Goal: Task Accomplishment & Management: Manage account settings

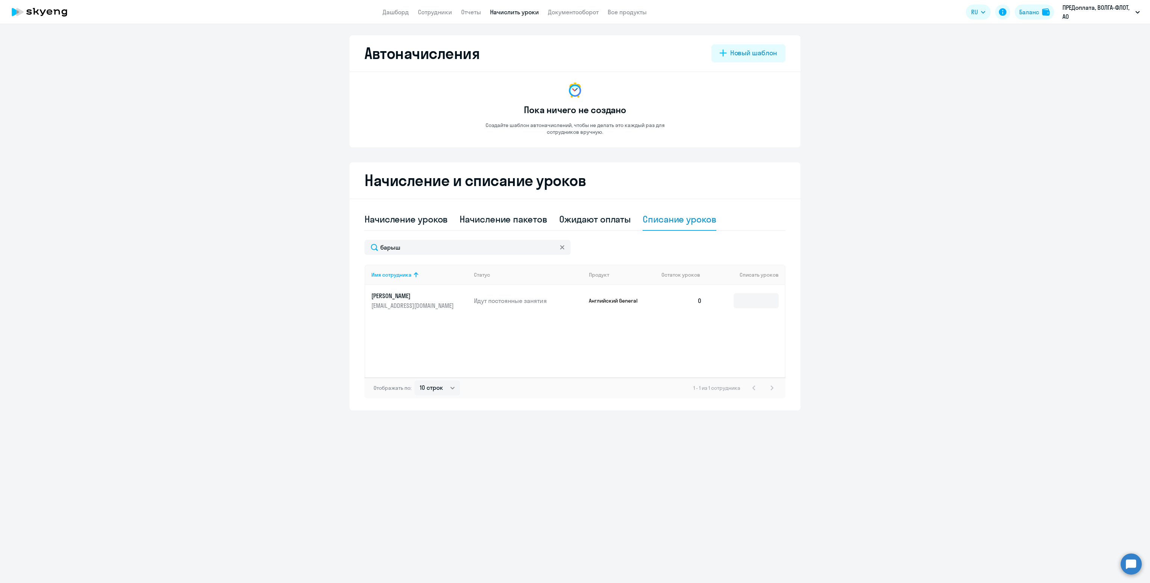
select select "10"
click at [407, 9] on link "Дашборд" at bounding box center [396, 12] width 26 height 8
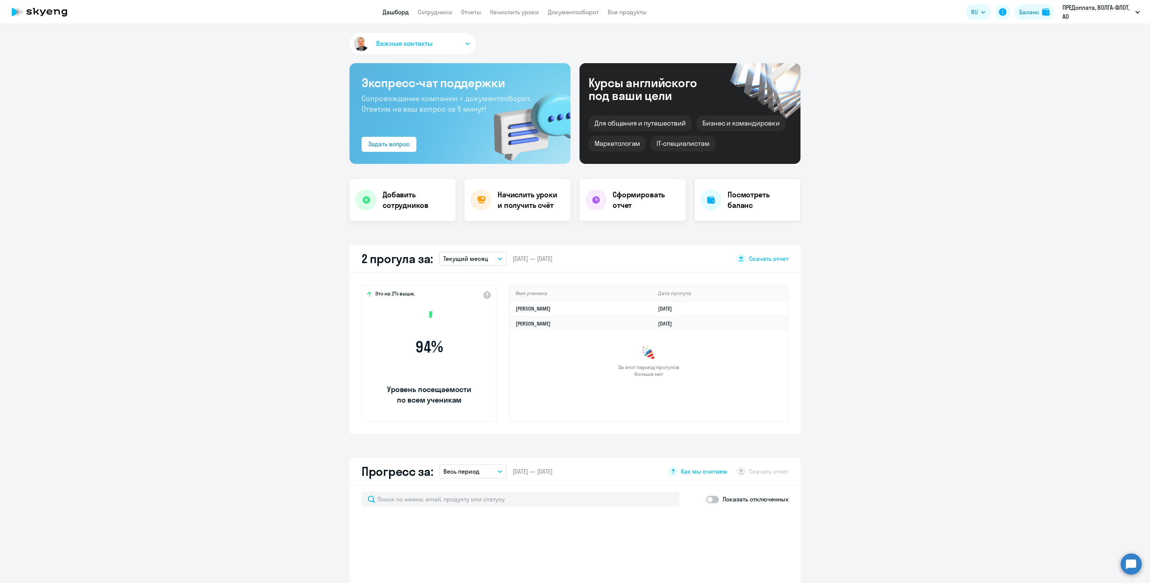
click at [756, 201] on h4 "Посмотреть баланс" at bounding box center [761, 199] width 67 height 21
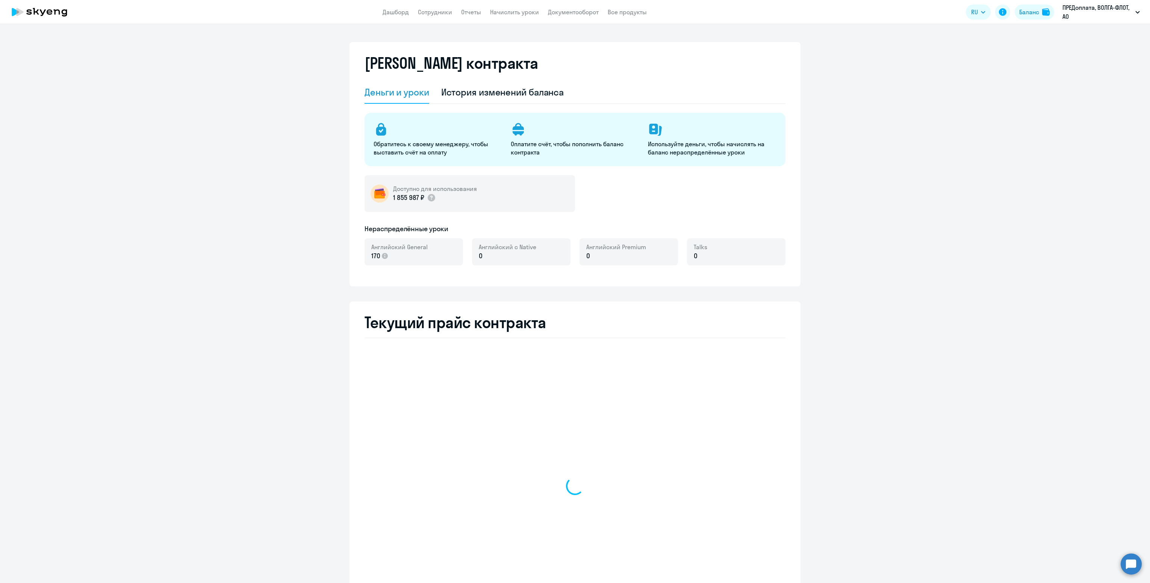
select select "english_adult_not_native_speaker"
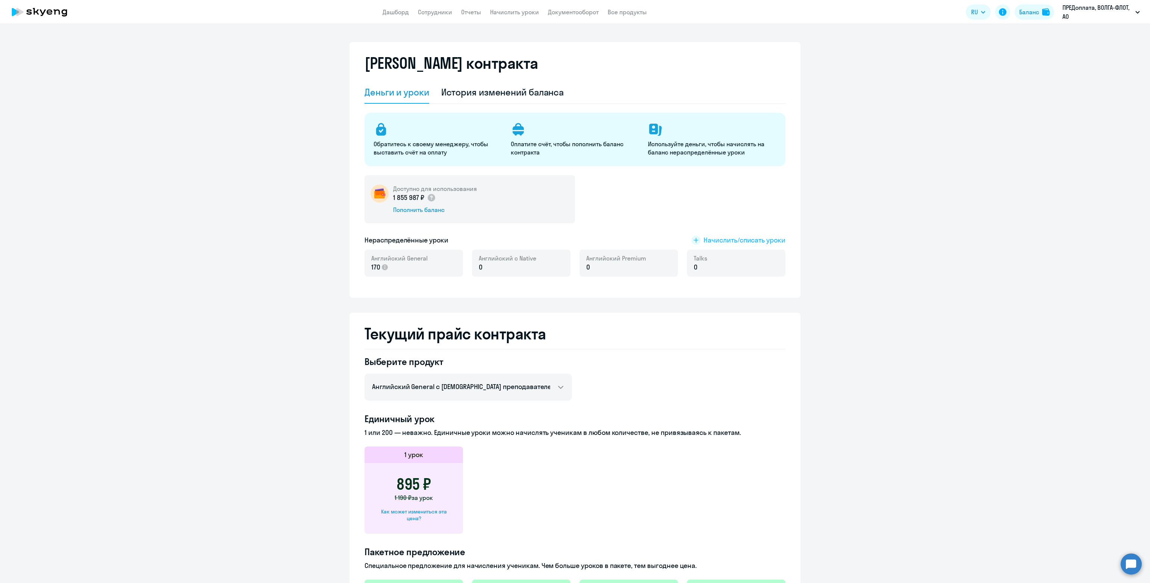
click at [739, 239] on span "Начислить/списать уроки" at bounding box center [745, 240] width 82 height 10
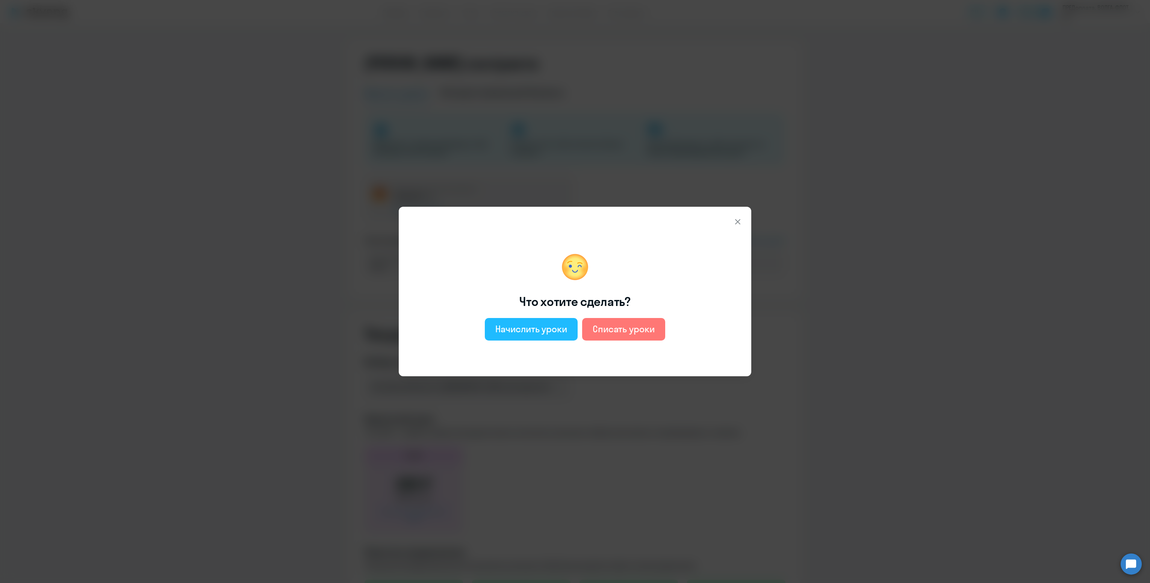
click at [558, 332] on div "Начислить уроки" at bounding box center [531, 329] width 72 height 12
select select "english_adult_not_native_speaker"
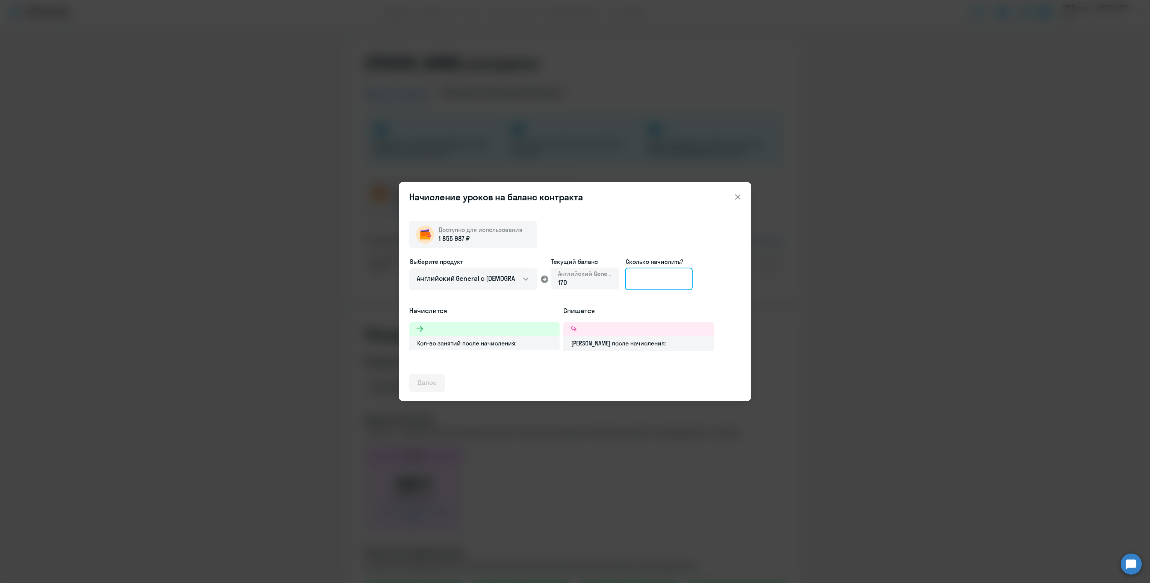
click at [663, 276] on input at bounding box center [659, 279] width 68 height 23
type input "500"
click at [434, 378] on div "Далее" at bounding box center [427, 383] width 19 height 10
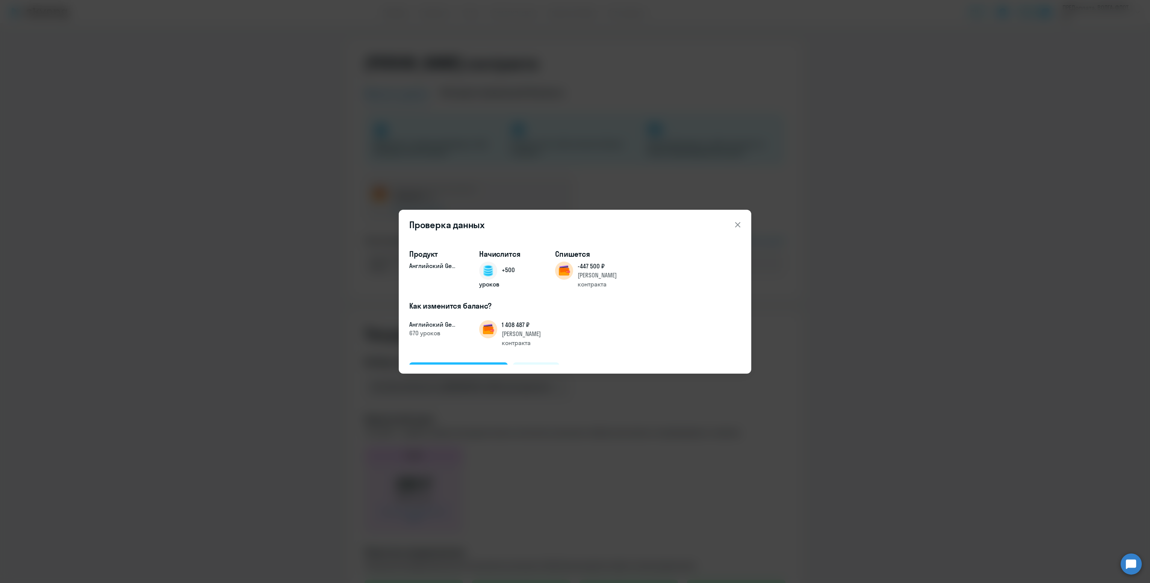
click at [467, 366] on div "Подтвердить и начислить" at bounding box center [459, 371] width 82 height 10
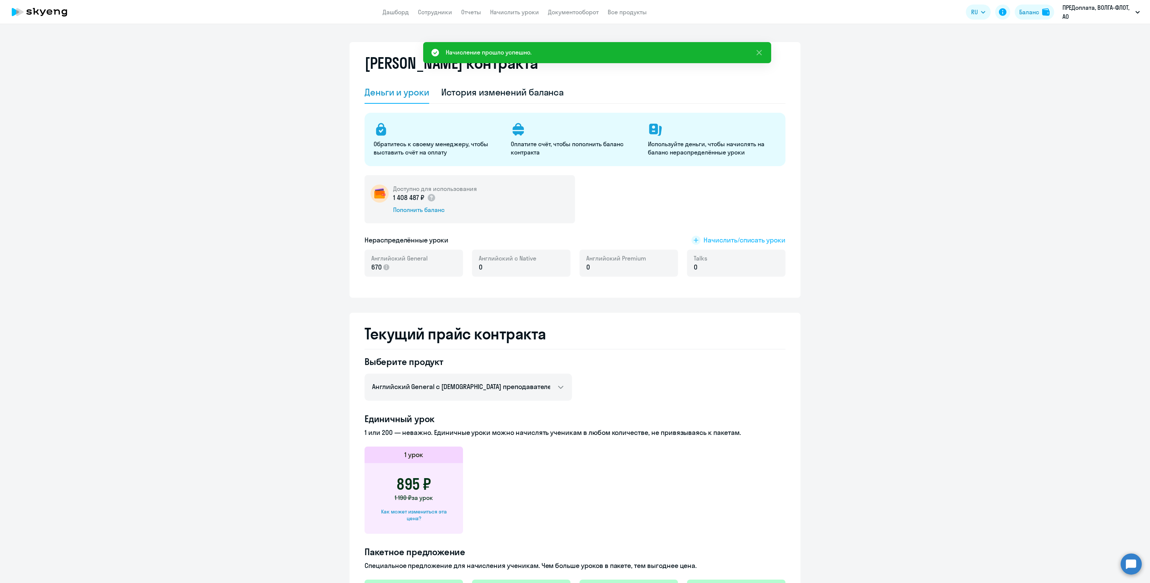
click at [742, 242] on span "Начислить/списать уроки" at bounding box center [745, 240] width 82 height 10
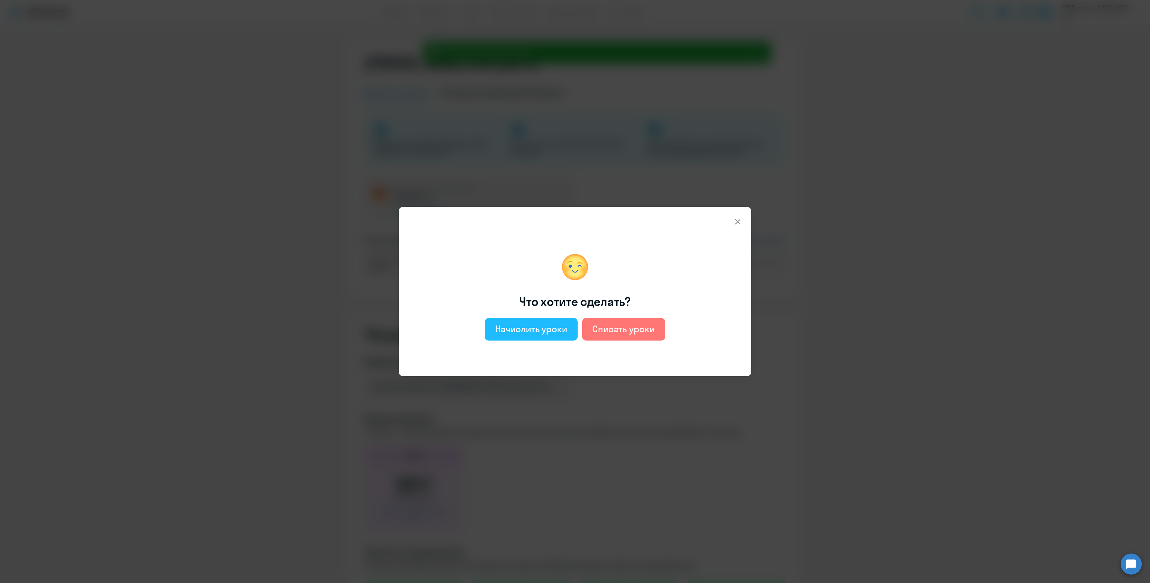
click at [536, 323] on div "Начислить уроки" at bounding box center [531, 329] width 72 height 12
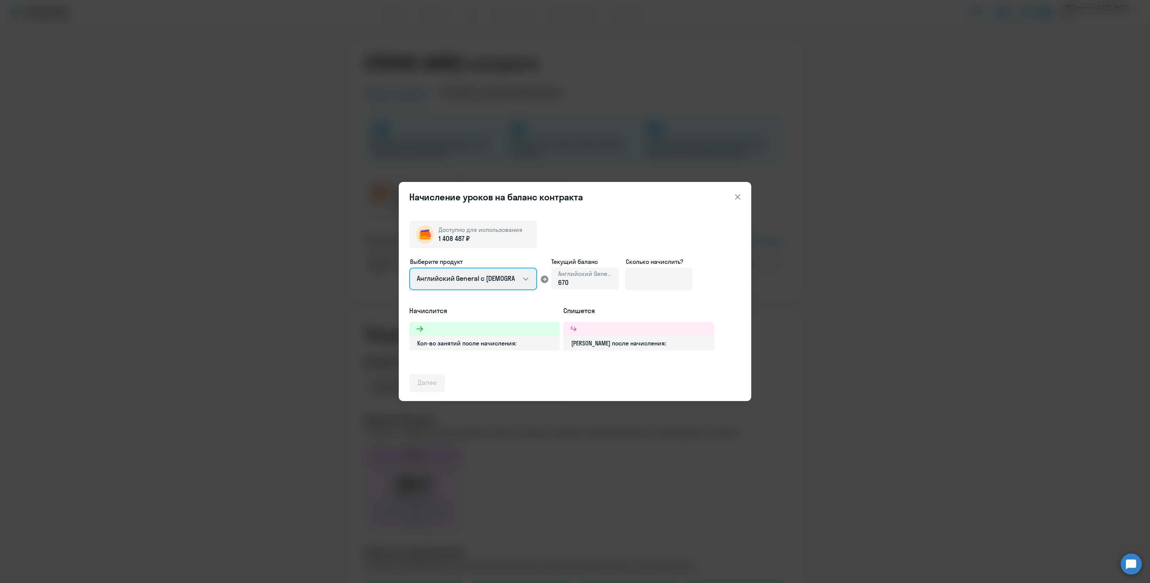
click at [488, 274] on select "Английский General с [DEMOGRAPHIC_DATA] преподавателем Английский General с [DE…" at bounding box center [473, 279] width 128 height 23
select select "english_adult_not_native_speaker_premium"
click at [409, 268] on select "Английский General с [DEMOGRAPHIC_DATA] преподавателем Английский General с [DE…" at bounding box center [473, 279] width 128 height 23
click at [641, 280] on input at bounding box center [659, 279] width 68 height 23
type input "100"
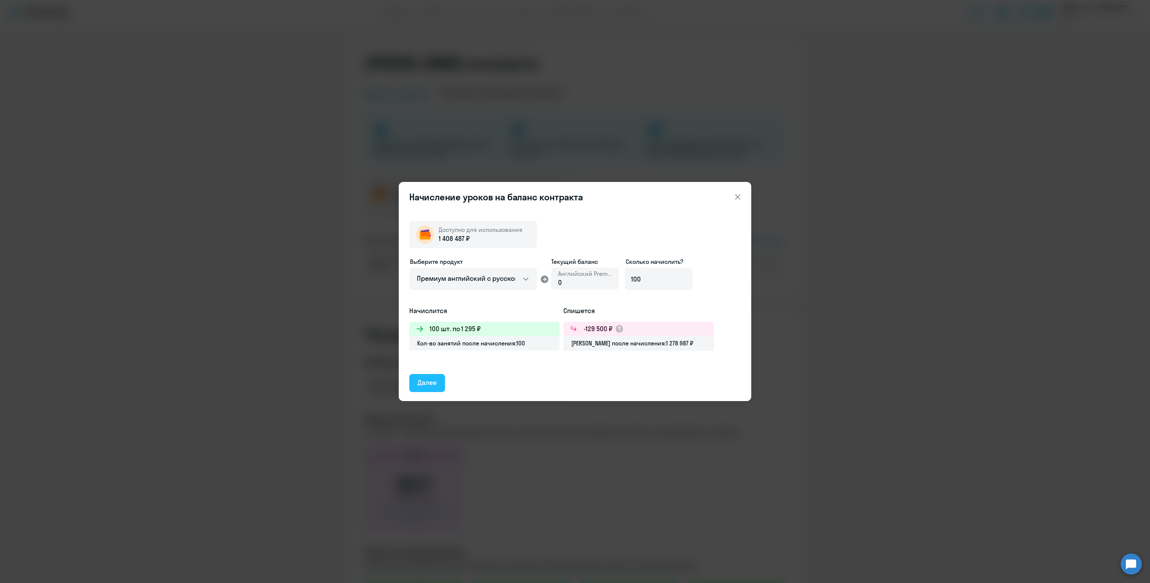
click at [435, 375] on button "Далее" at bounding box center [427, 383] width 36 height 18
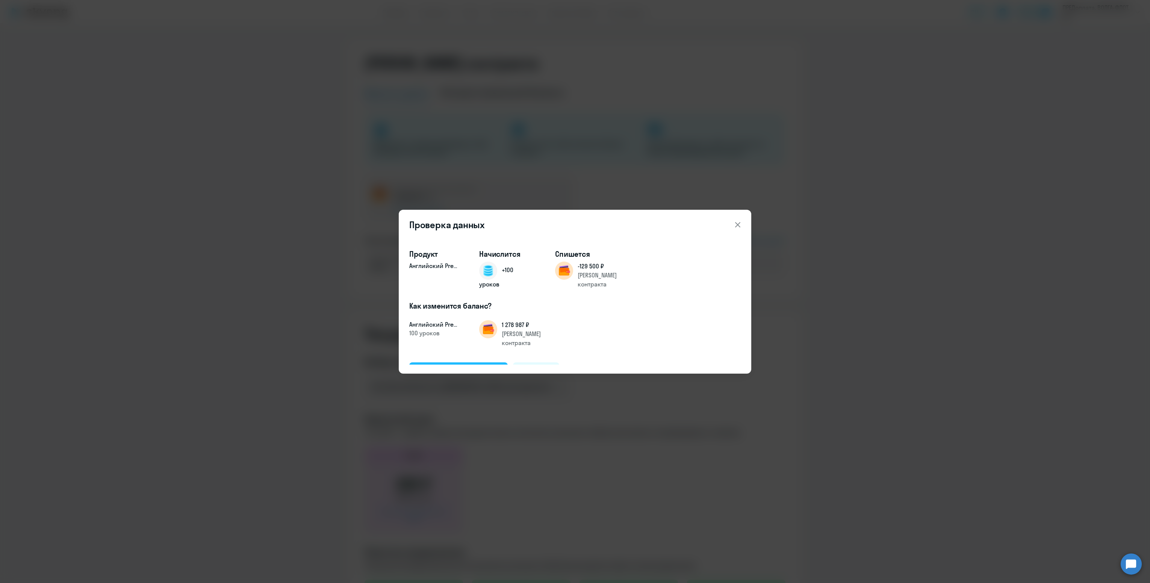
click at [447, 366] on div "Подтвердить и начислить" at bounding box center [459, 371] width 82 height 10
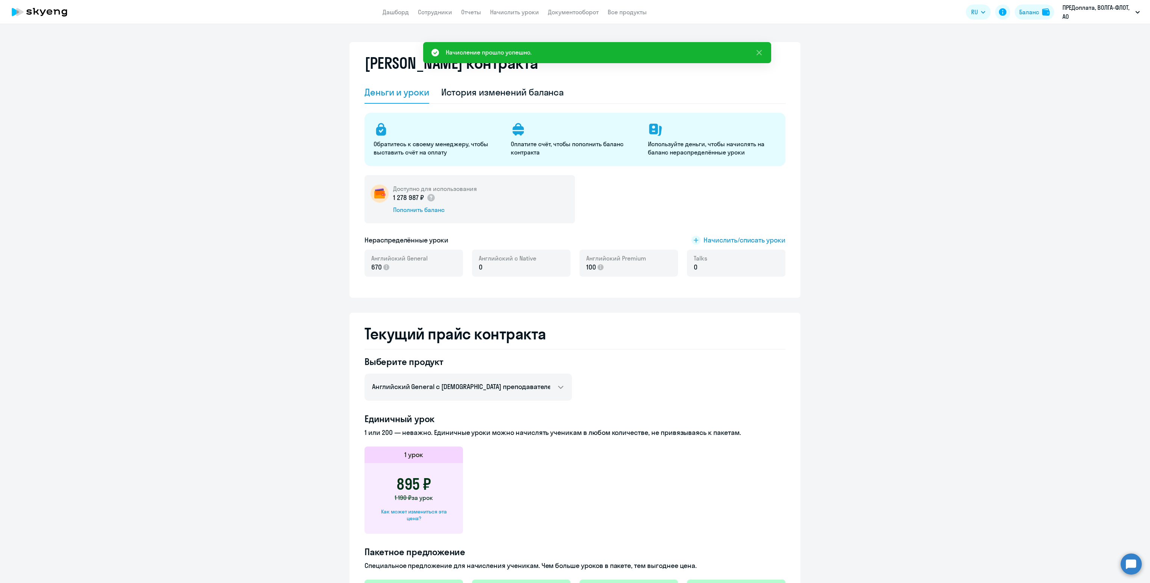
click at [386, 5] on app-header "Дашборд Сотрудники Отчеты Начислить уроки Документооборот Все продукты Дашборд …" at bounding box center [575, 12] width 1150 height 24
click at [387, 8] on link "Дашборд" at bounding box center [396, 12] width 26 height 8
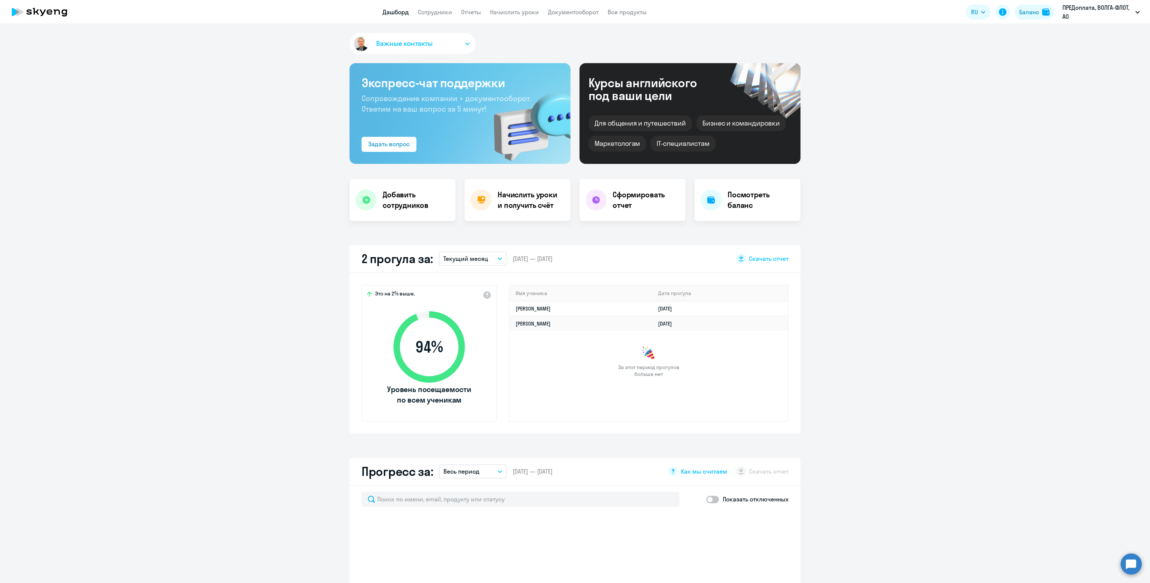
select select "30"
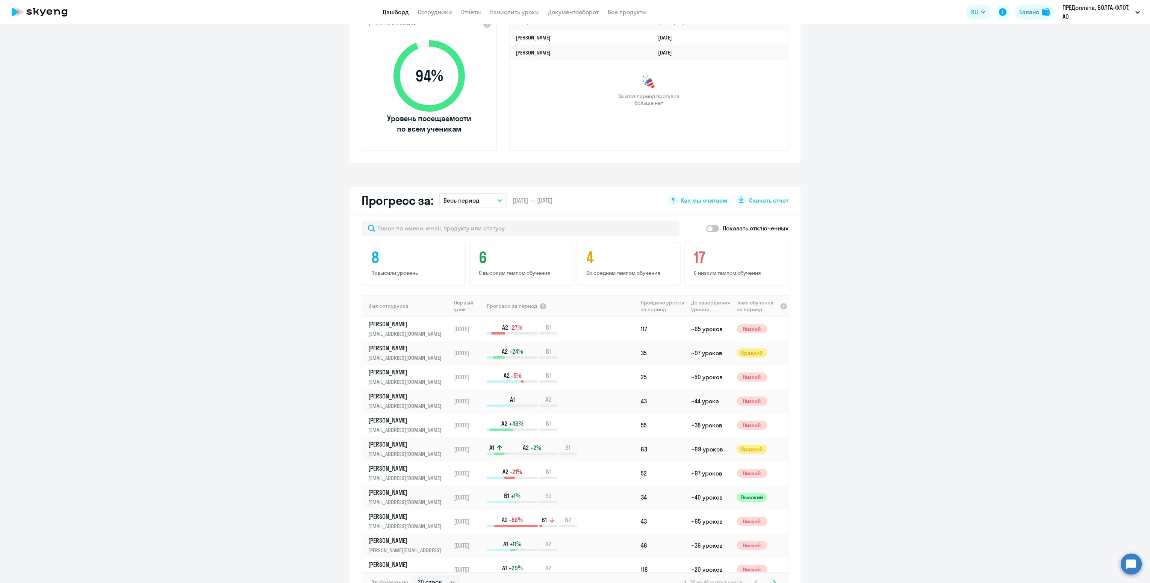
scroll to position [338, 0]
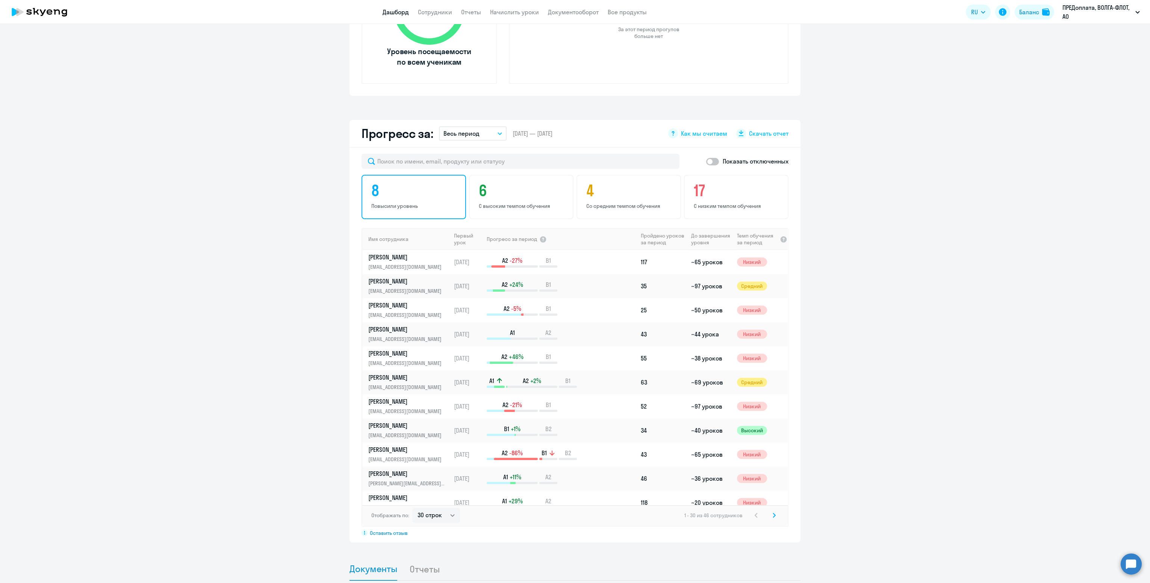
click at [409, 203] on p "Повысили уровень" at bounding box center [414, 206] width 87 height 7
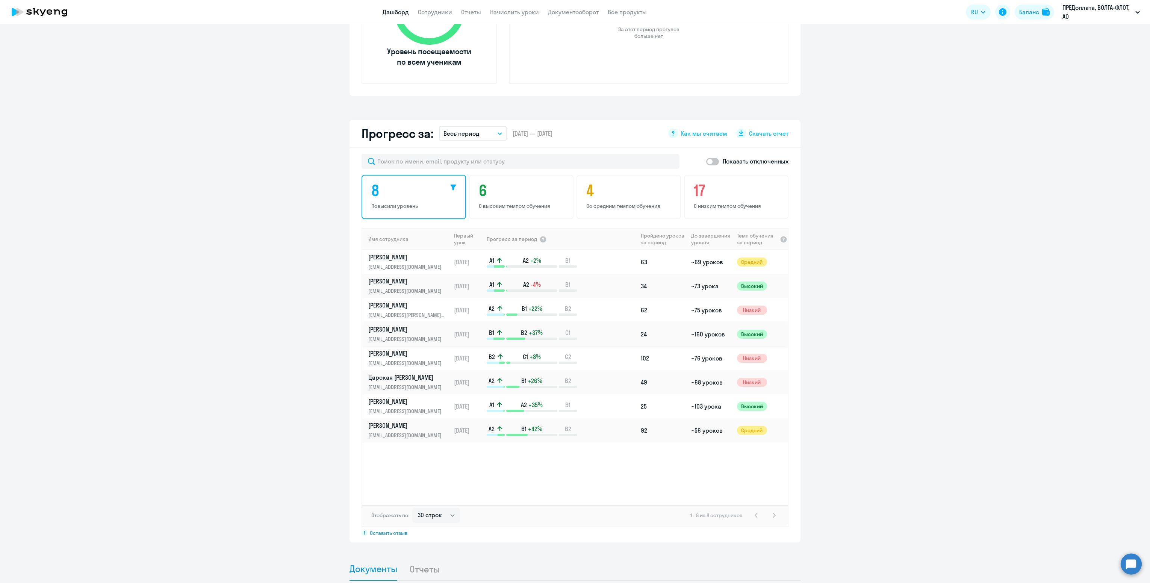
click at [406, 335] on p "[EMAIL_ADDRESS][DOMAIN_NAME]" at bounding box center [406, 339] width 77 height 8
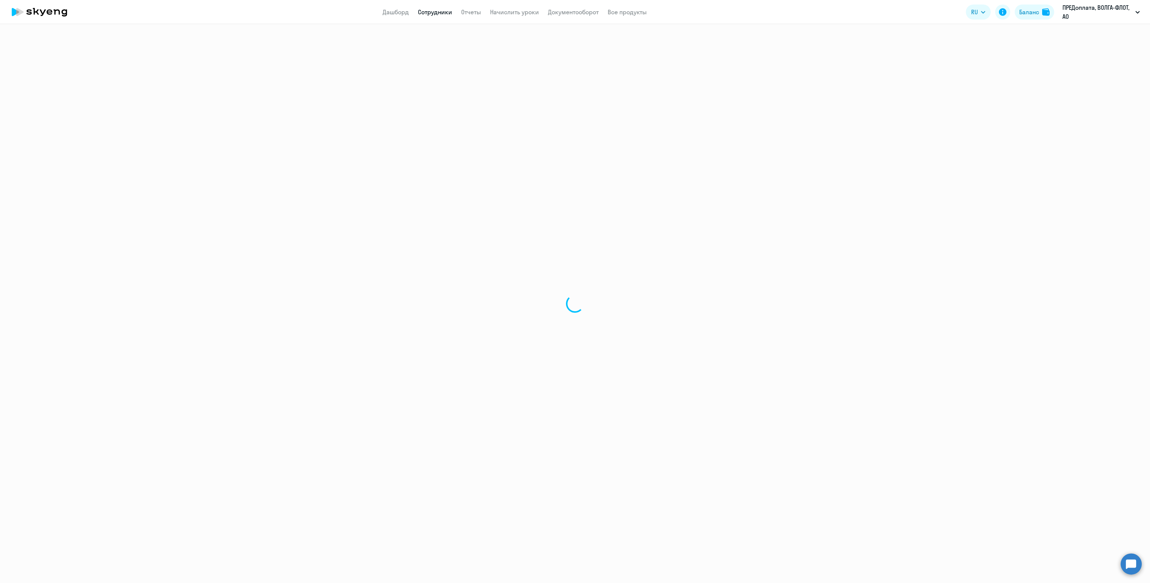
select select "english"
